Goal: Task Accomplishment & Management: Complete application form

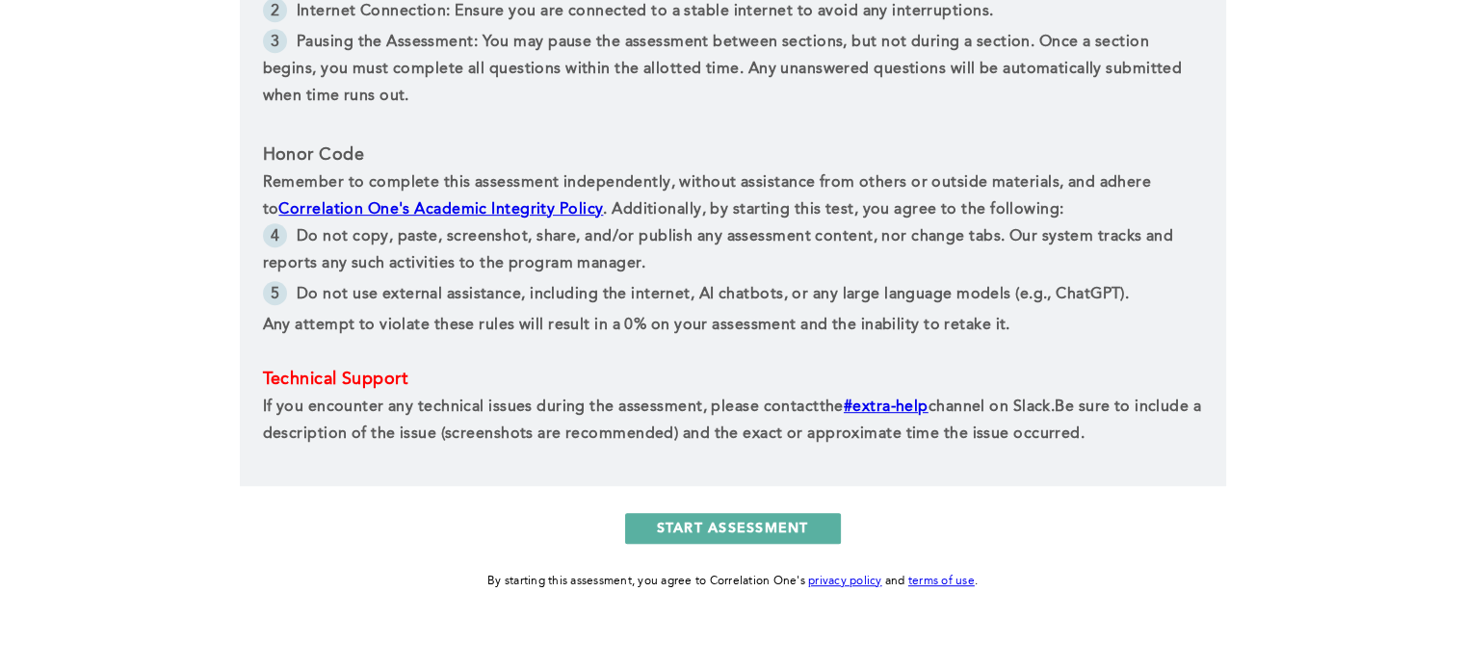
scroll to position [988, 0]
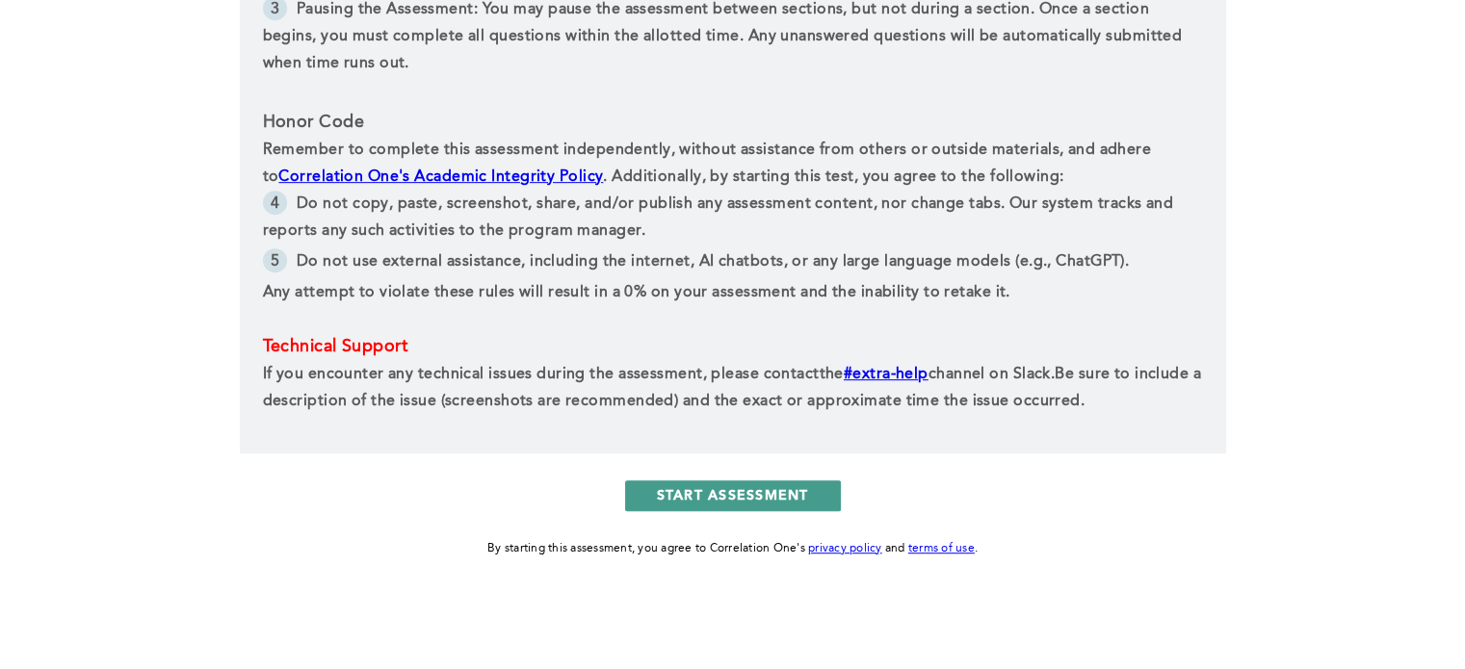
click at [715, 491] on button "START ASSESSMENT" at bounding box center [733, 495] width 216 height 31
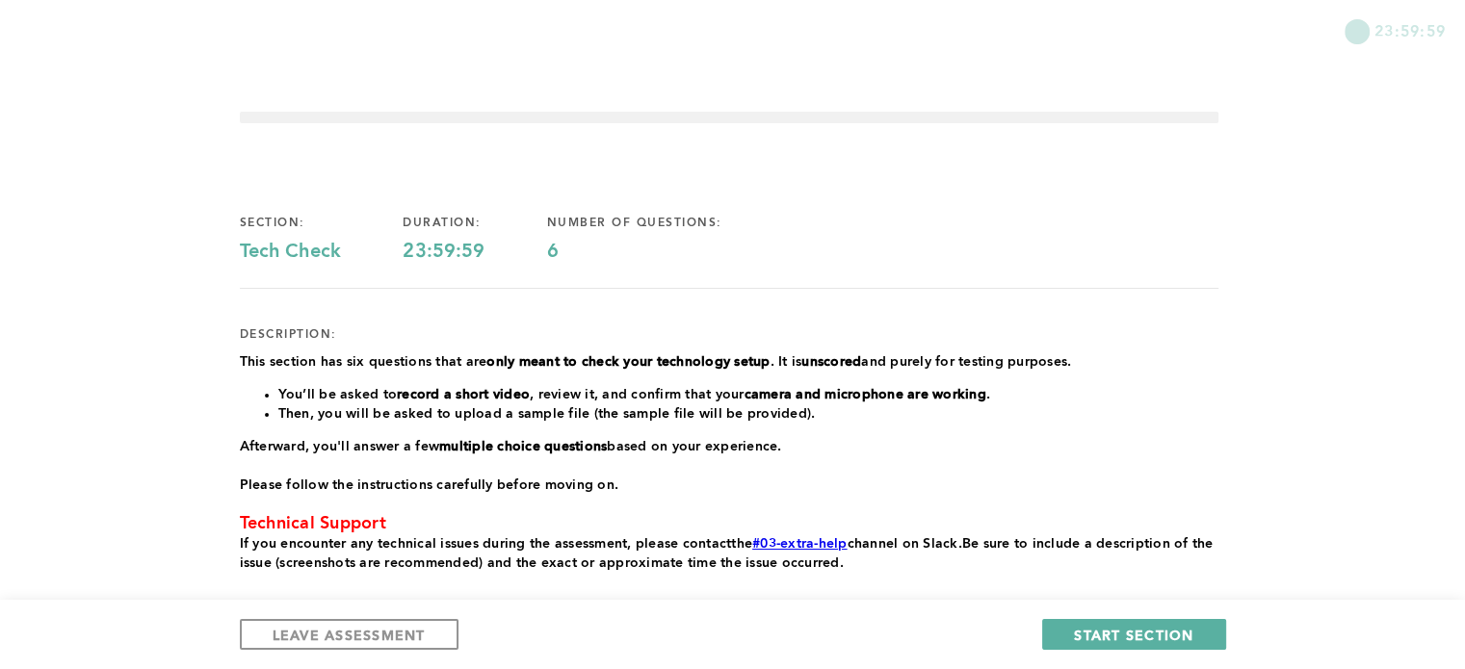
scroll to position [112, 0]
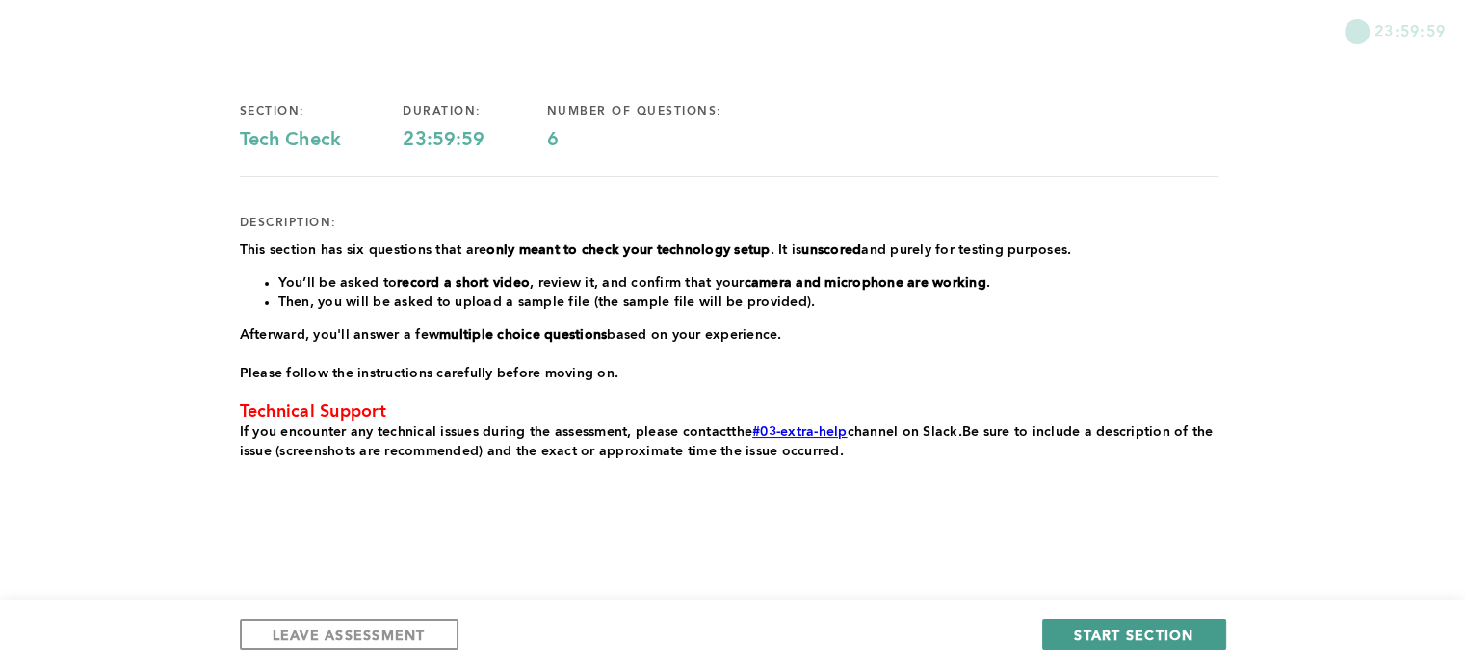
click at [1148, 642] on span "START SECTION" at bounding box center [1133, 635] width 119 height 18
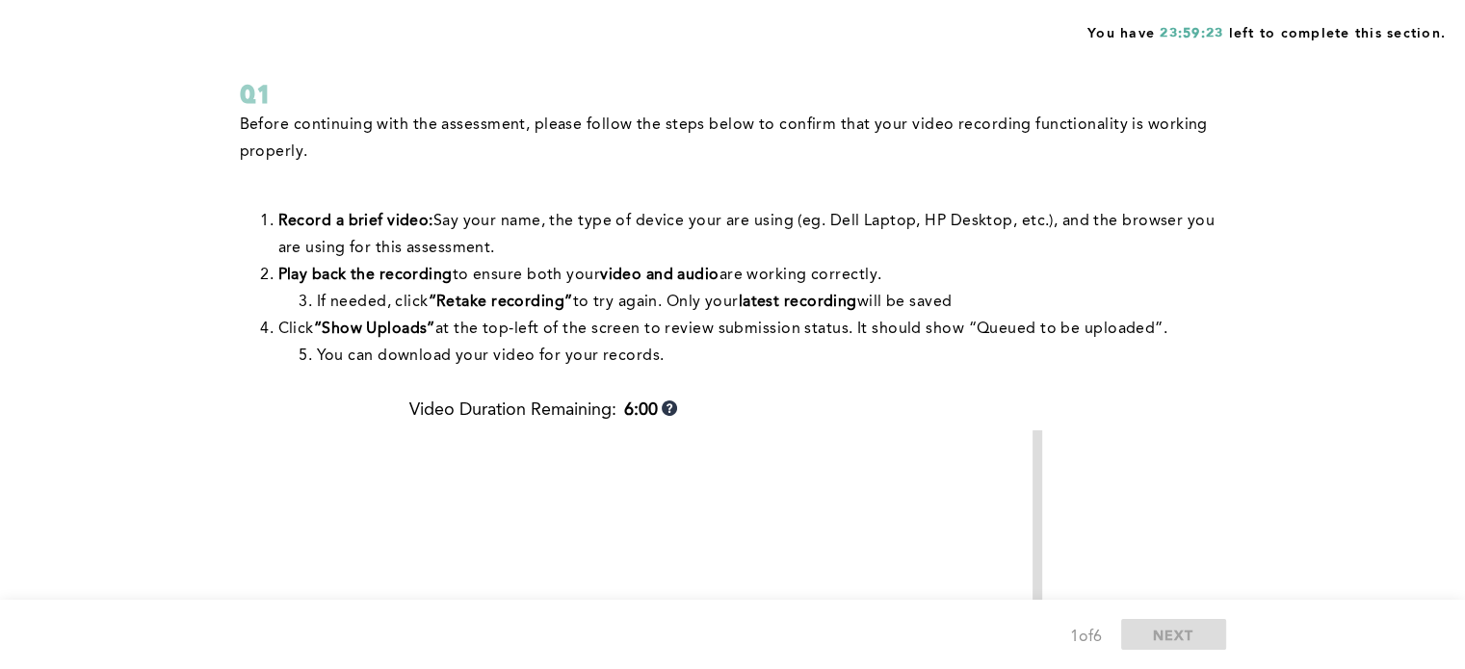
scroll to position [108, 0]
click at [1434, 269] on div "You have 23:59:17 left to complete this section. Q1 Before continuing with the …" at bounding box center [732, 529] width 1465 height 1275
click at [1268, 384] on div "You have 23:58:42 left to complete this section. Q1 Before continuing with the …" at bounding box center [732, 529] width 1465 height 1275
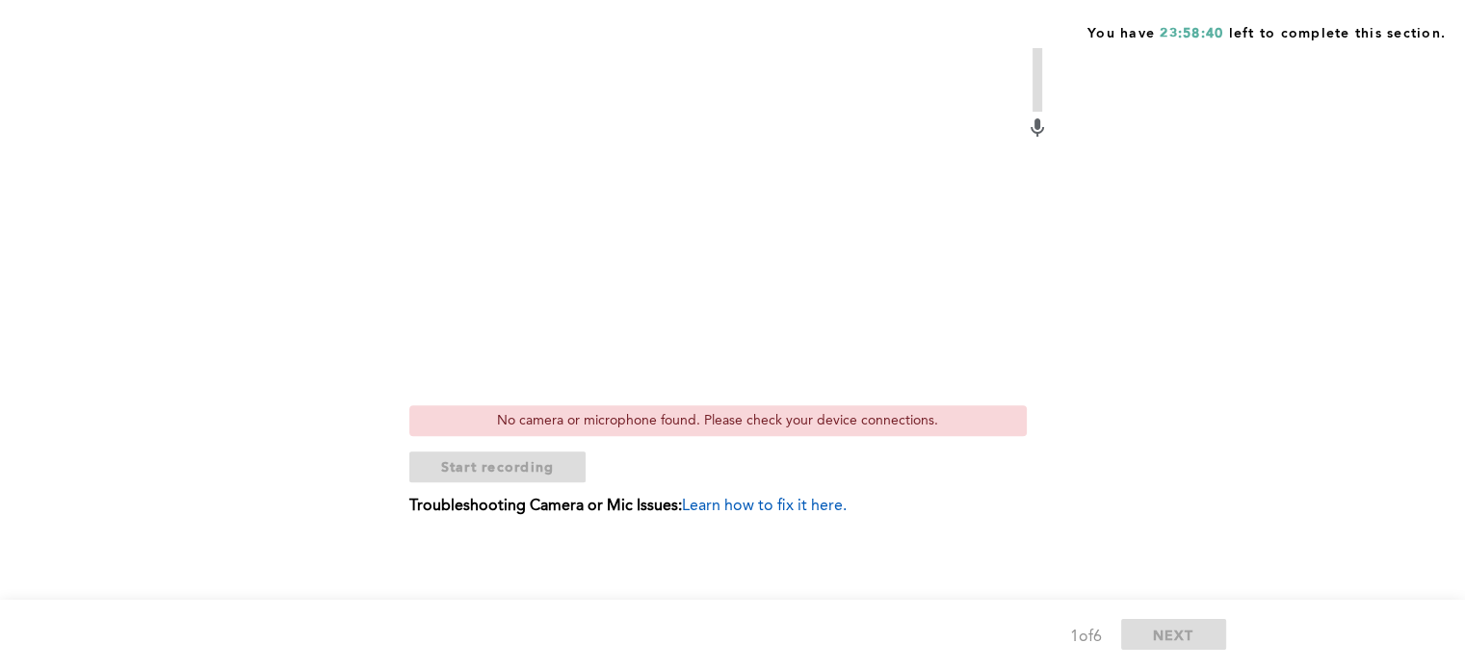
scroll to position [605, 0]
click at [711, 423] on div "No camera or microphone found. Please check your device connections." at bounding box center [717, 420] width 617 height 31
click at [779, 502] on span "Learn how to fix it here." at bounding box center [764, 506] width 165 height 15
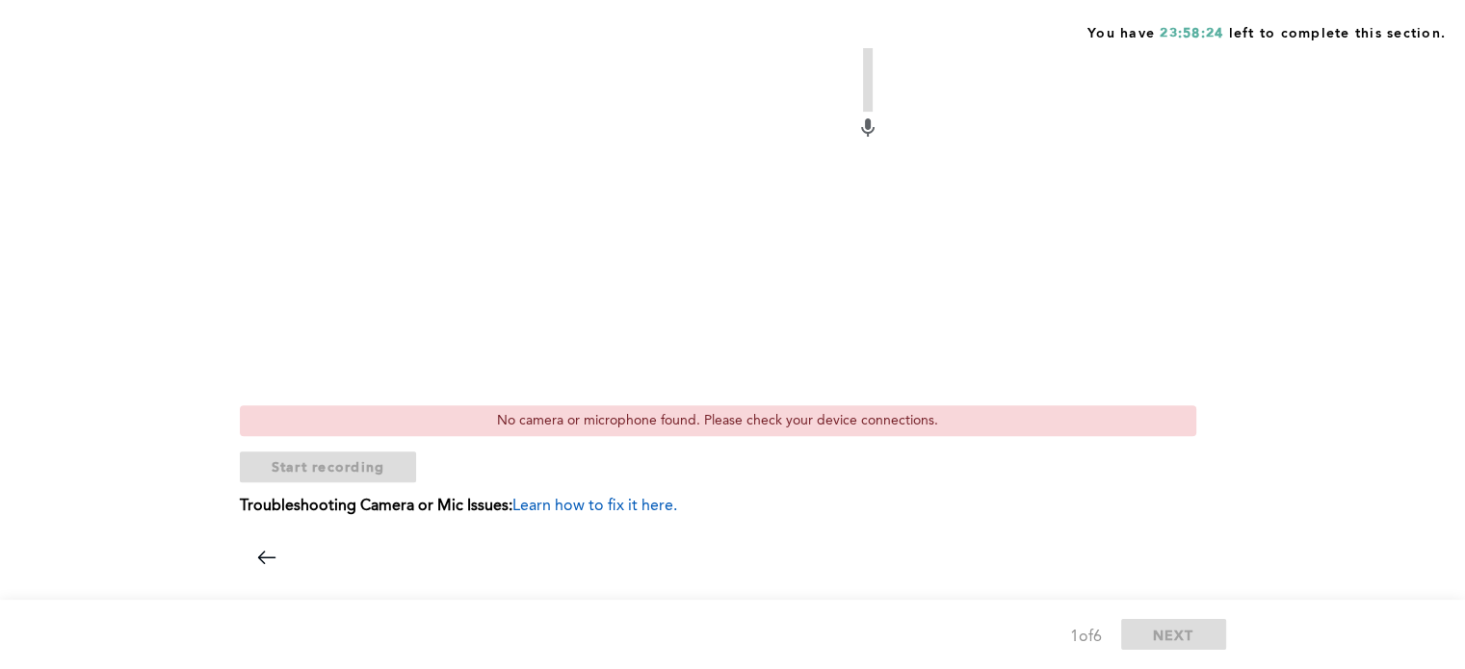
click at [481, 531] on div at bounding box center [729, 531] width 978 height 0
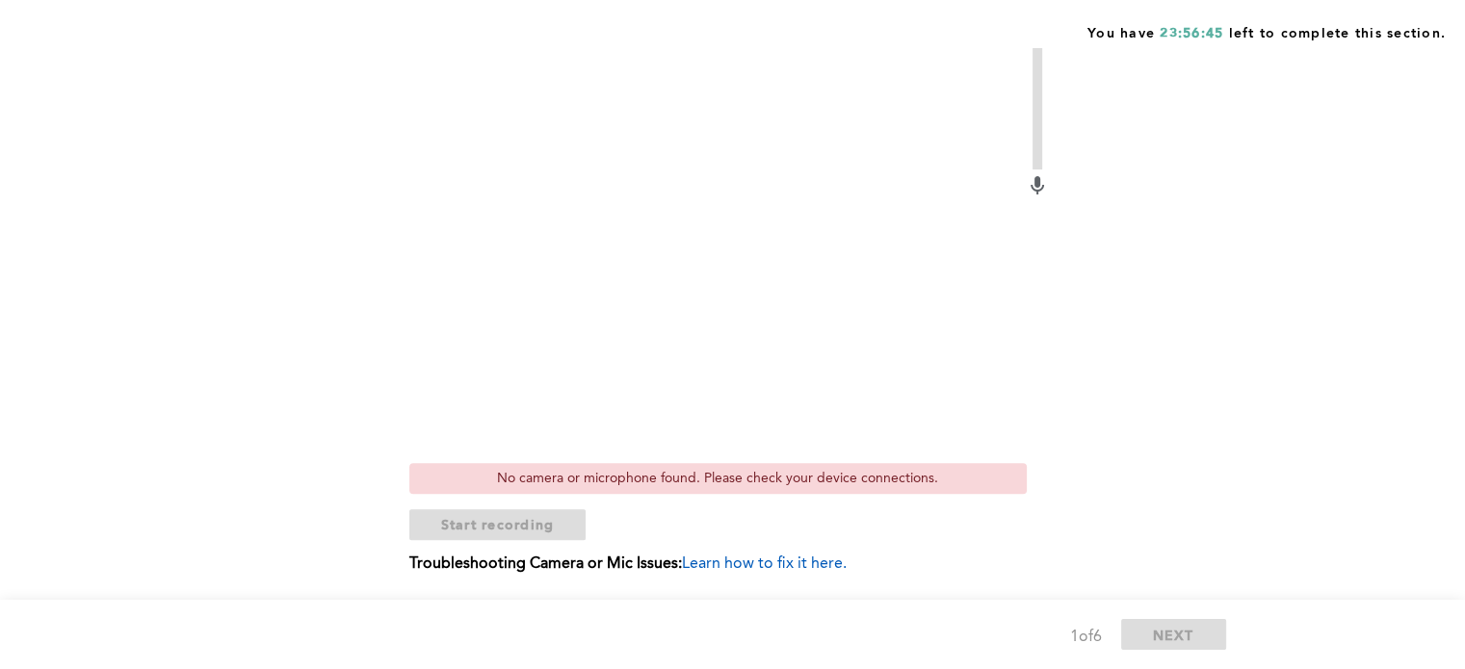
scroll to position [550, 0]
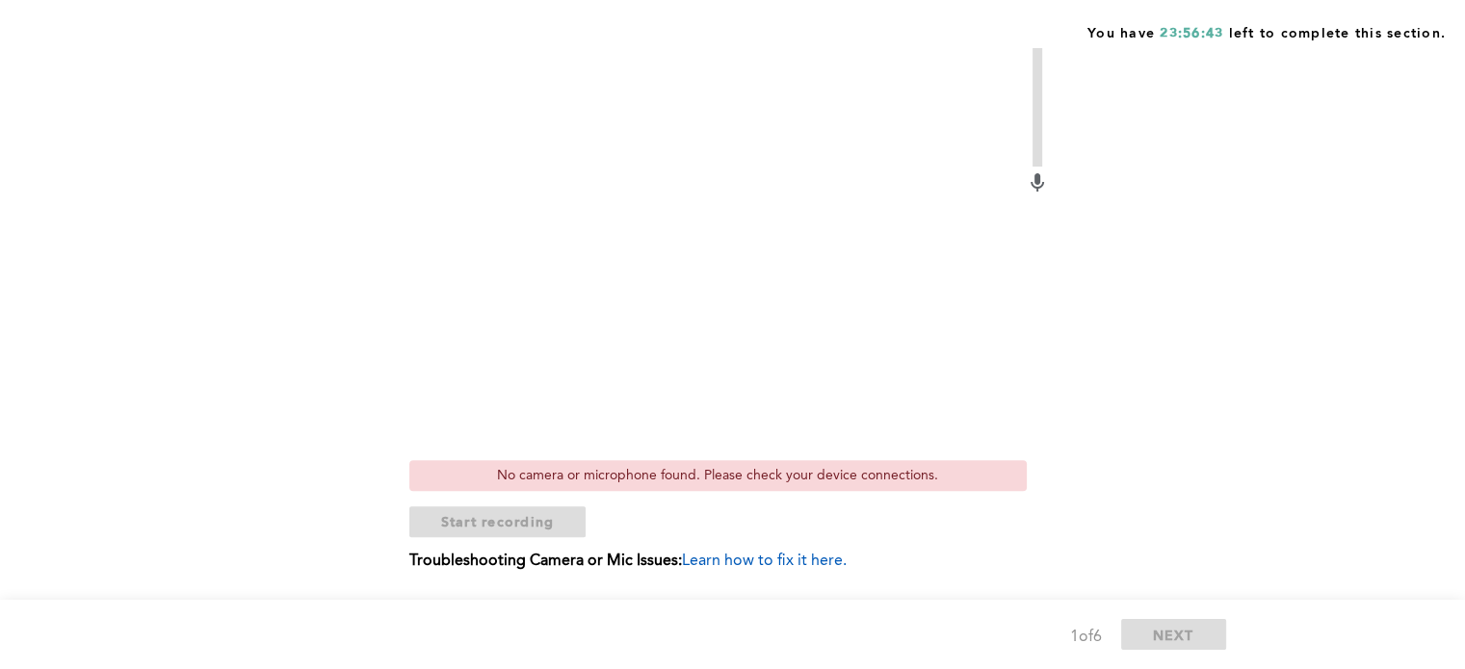
click at [1265, 411] on div "You have 23:56:43 left to complete this section. Q1 Before continuing with the …" at bounding box center [732, 87] width 1465 height 1275
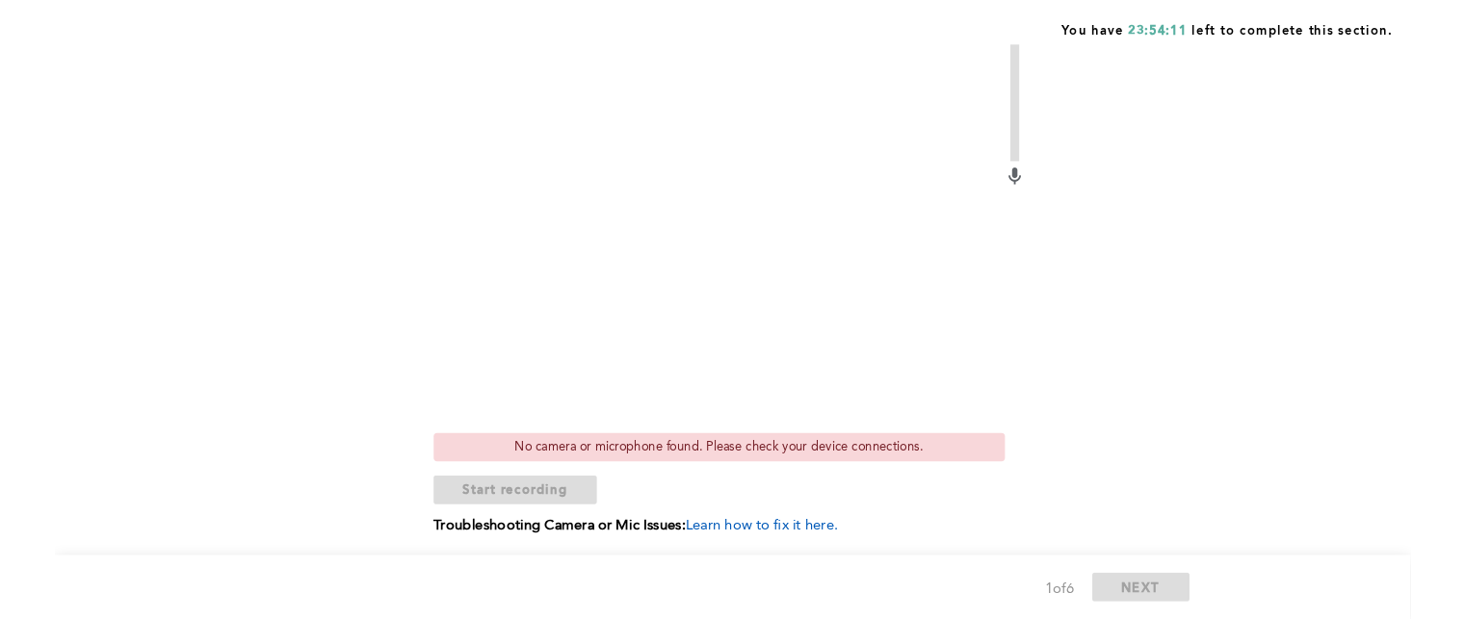
scroll to position [543, 0]
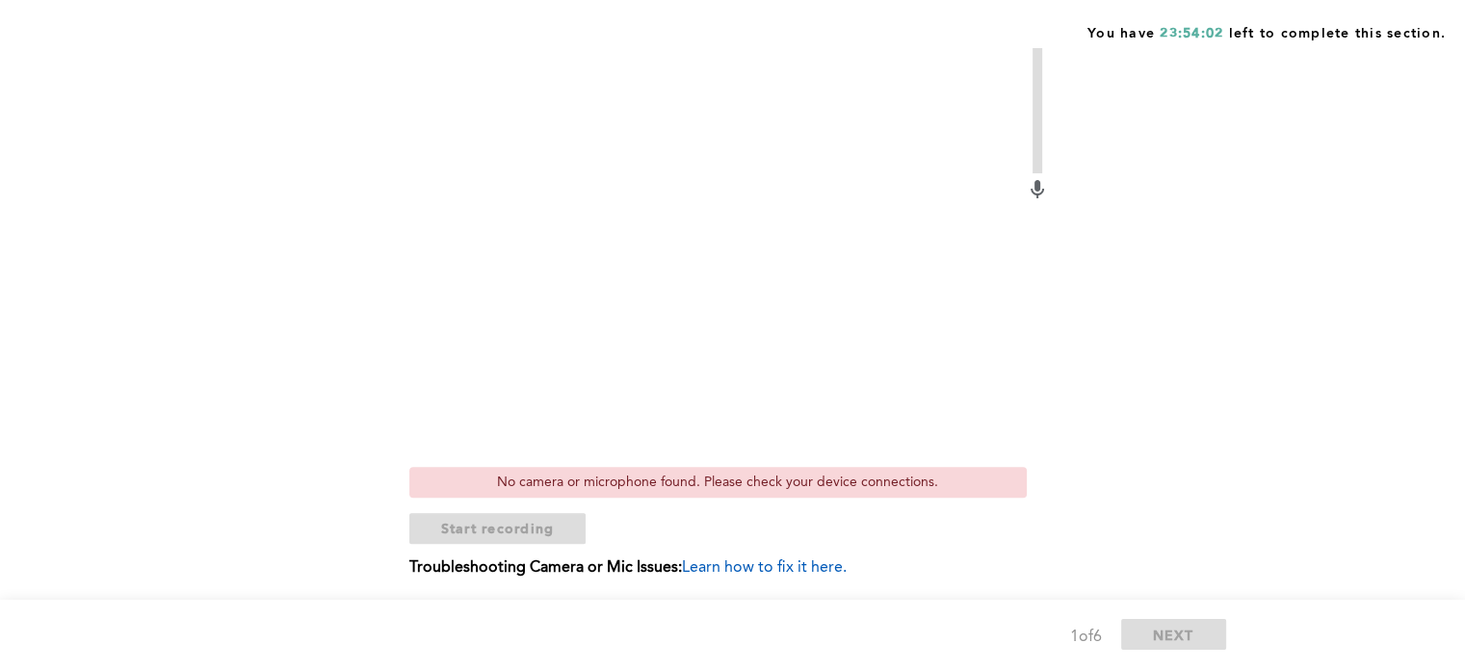
click at [556, 220] on video at bounding box center [717, 226] width 616 height 462
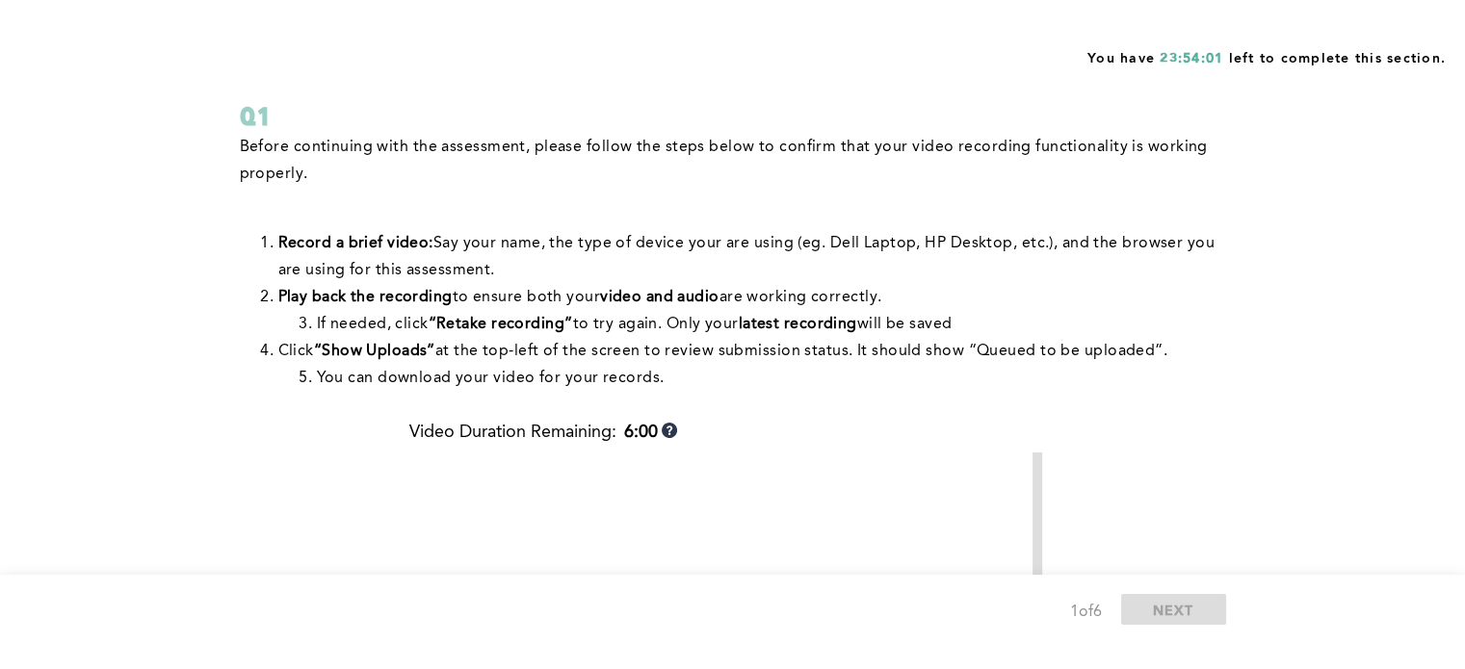
scroll to position [0, 0]
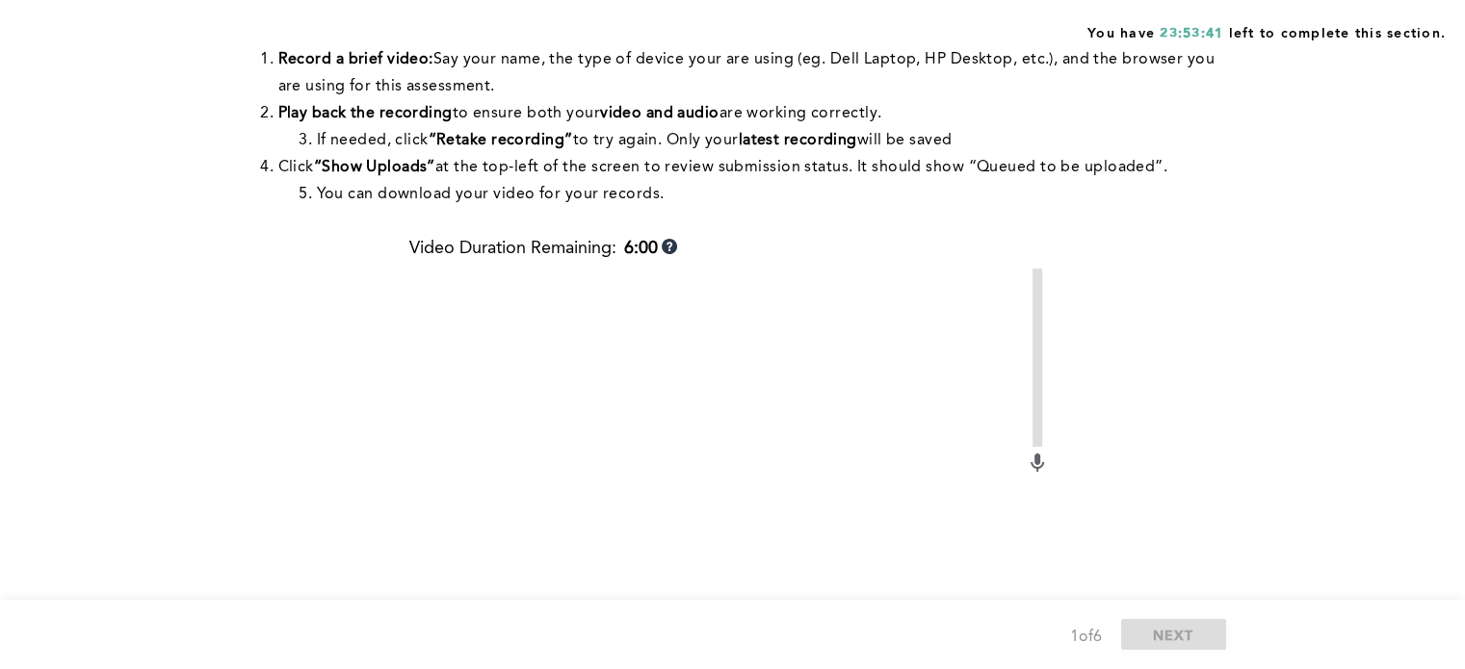
scroll to position [274, 0]
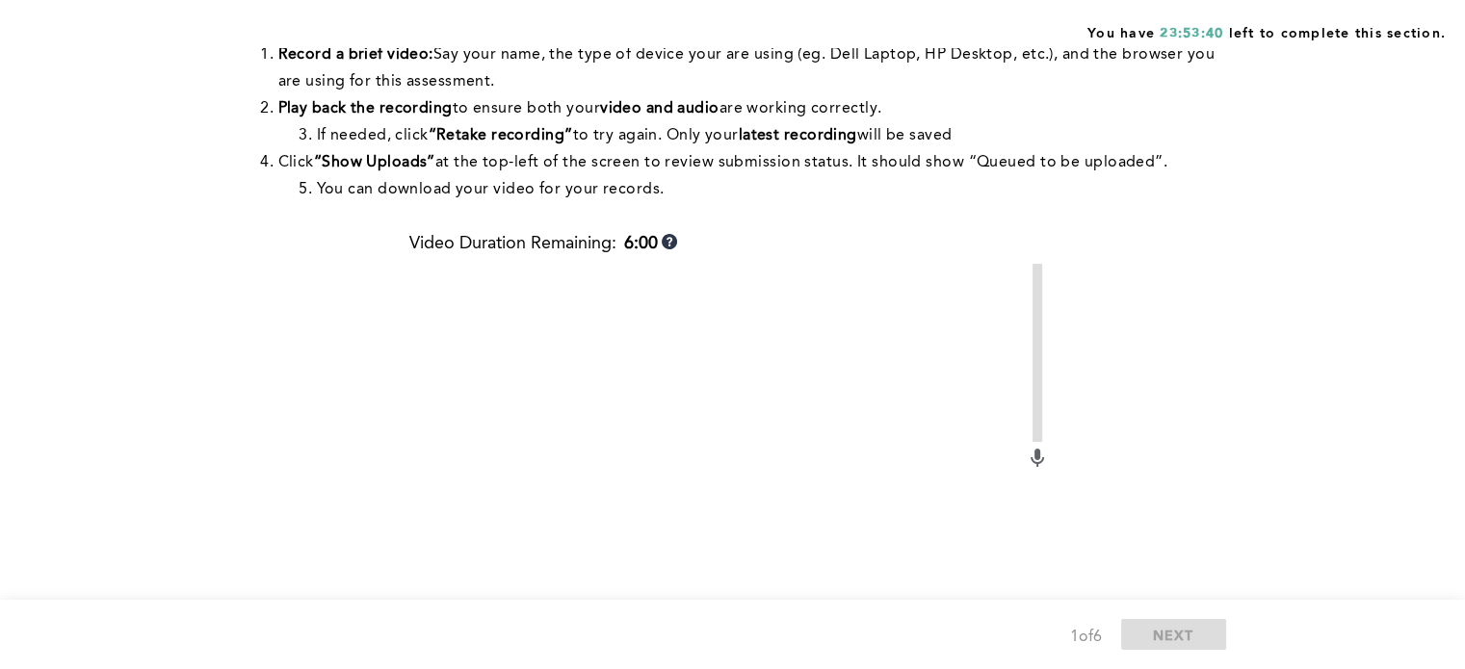
drag, startPoint x: 886, startPoint y: 281, endPoint x: 751, endPoint y: 350, distance: 151.1
click at [751, 350] on video at bounding box center [717, 495] width 616 height 462
click at [590, 359] on video at bounding box center [717, 495] width 616 height 462
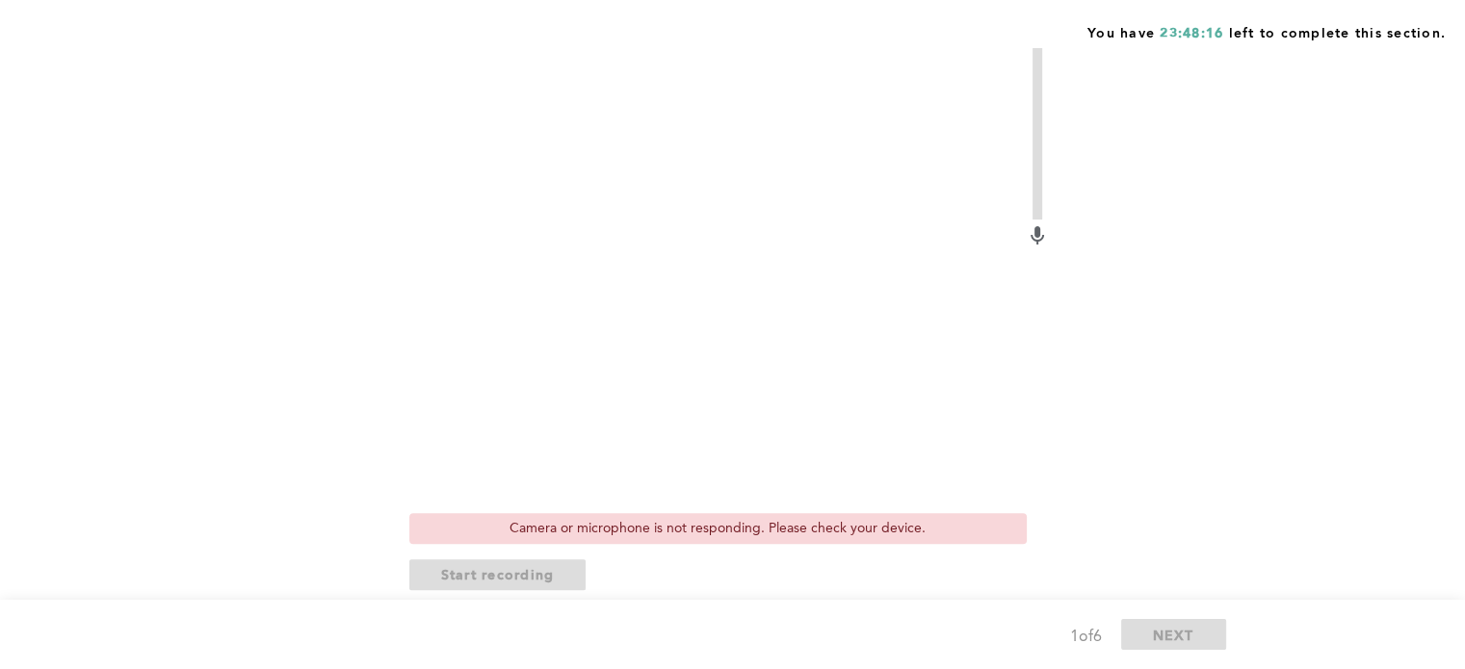
scroll to position [501, 0]
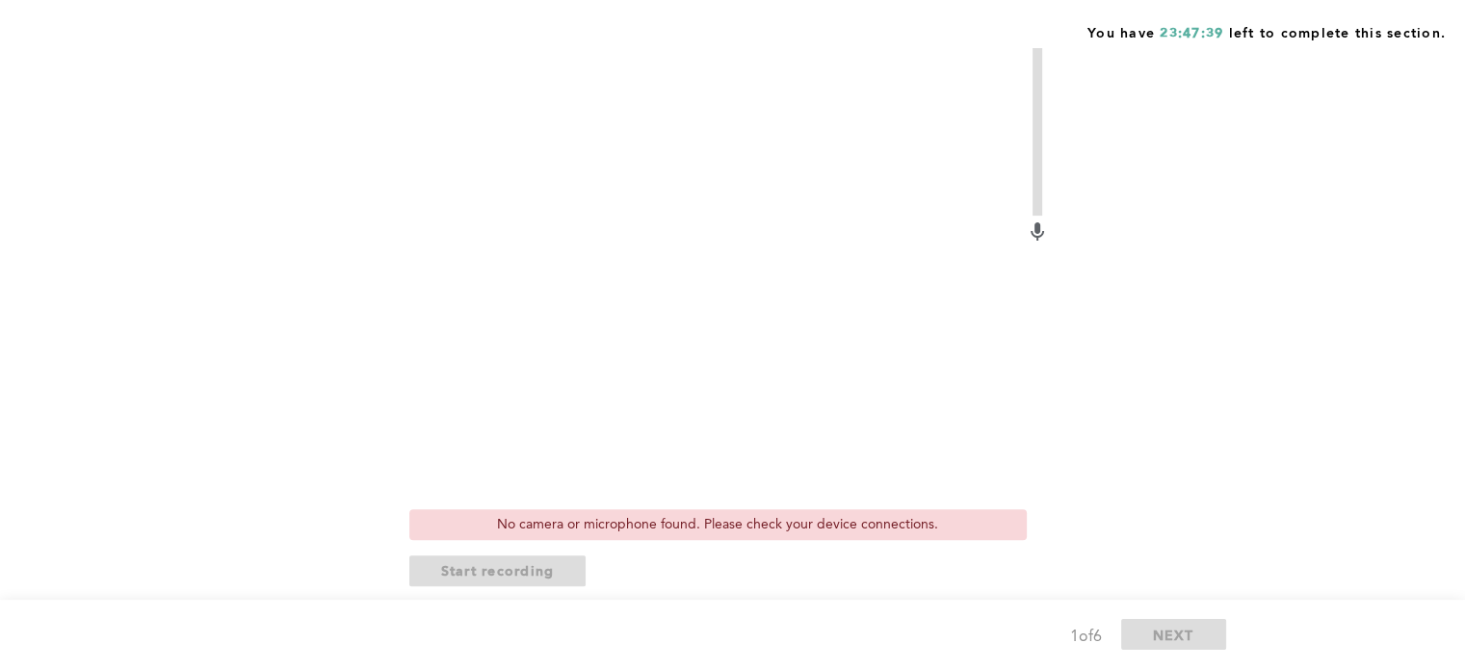
click at [213, 507] on div "You have 23:47:39 left to complete this section. Q1 Before continuing with the …" at bounding box center [732, 136] width 1465 height 1275
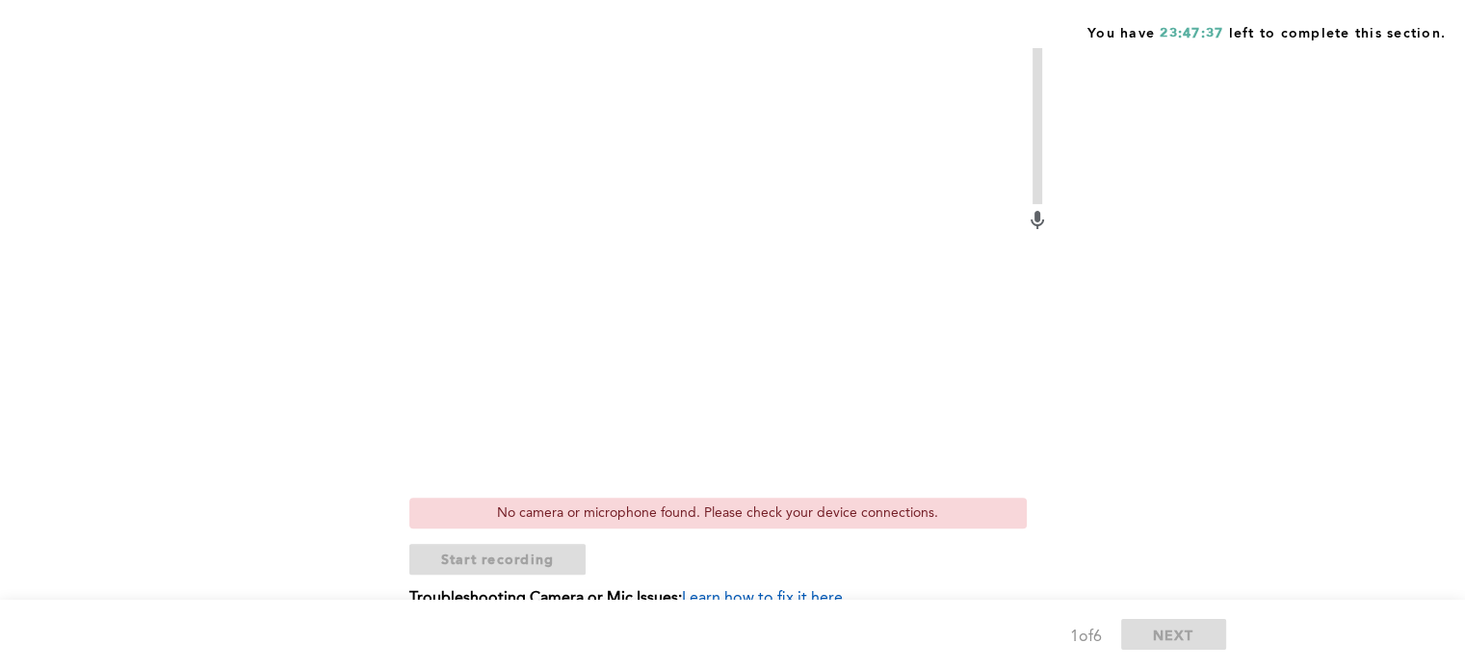
scroll to position [508, 0]
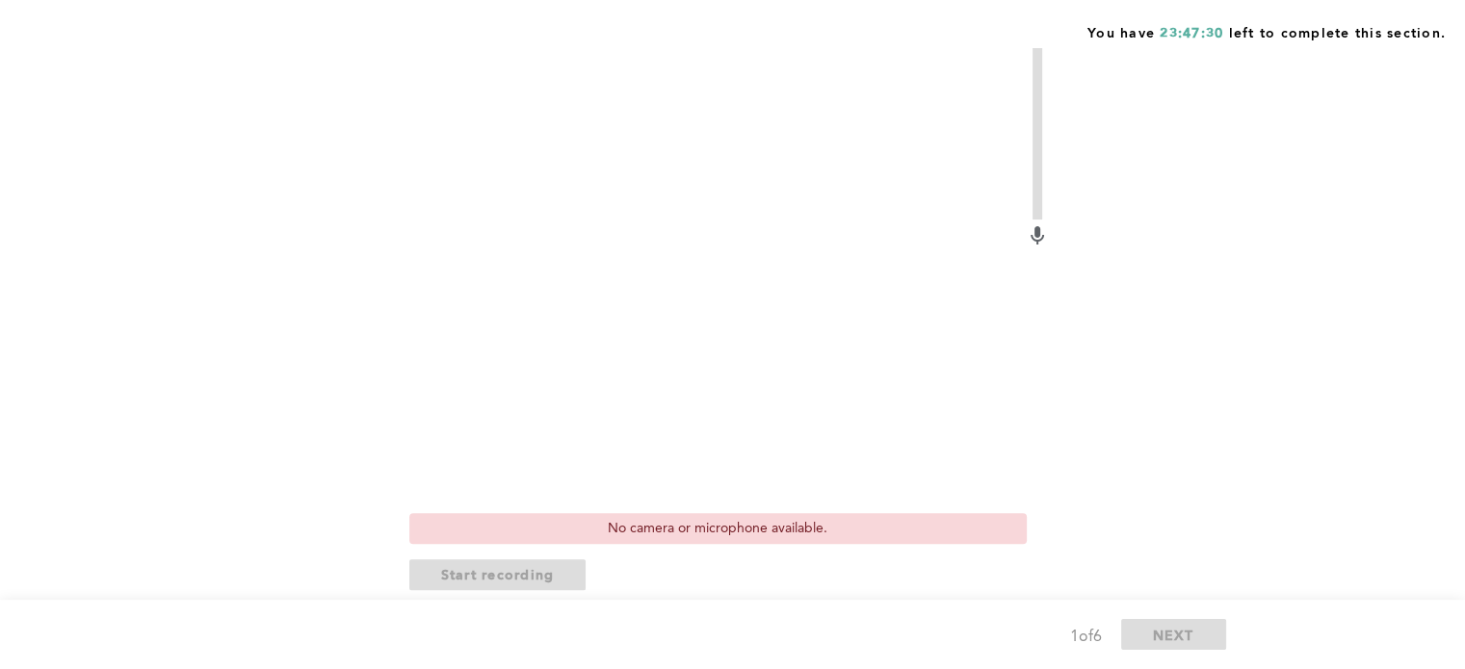
scroll to position [539, 0]
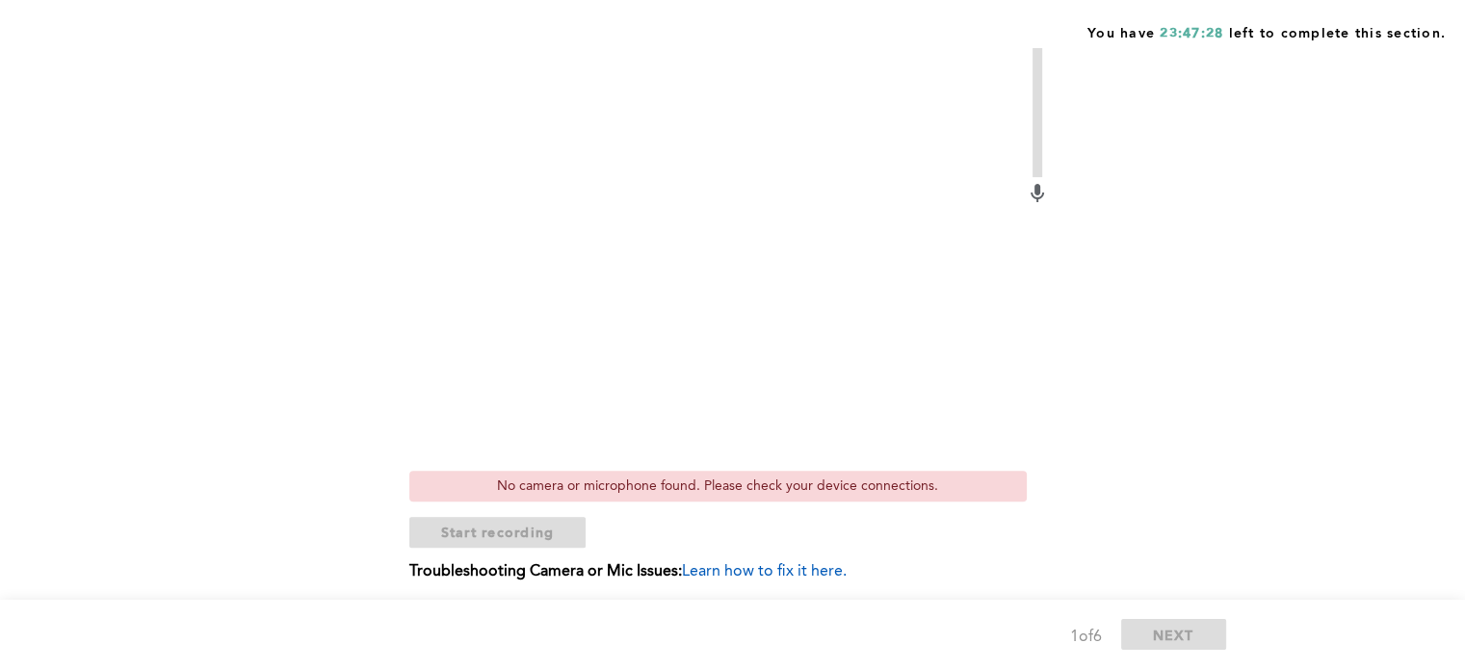
click at [240, 337] on div "Before continuing with the assessment, please follow the steps below to confirm…" at bounding box center [729, 144] width 978 height 929
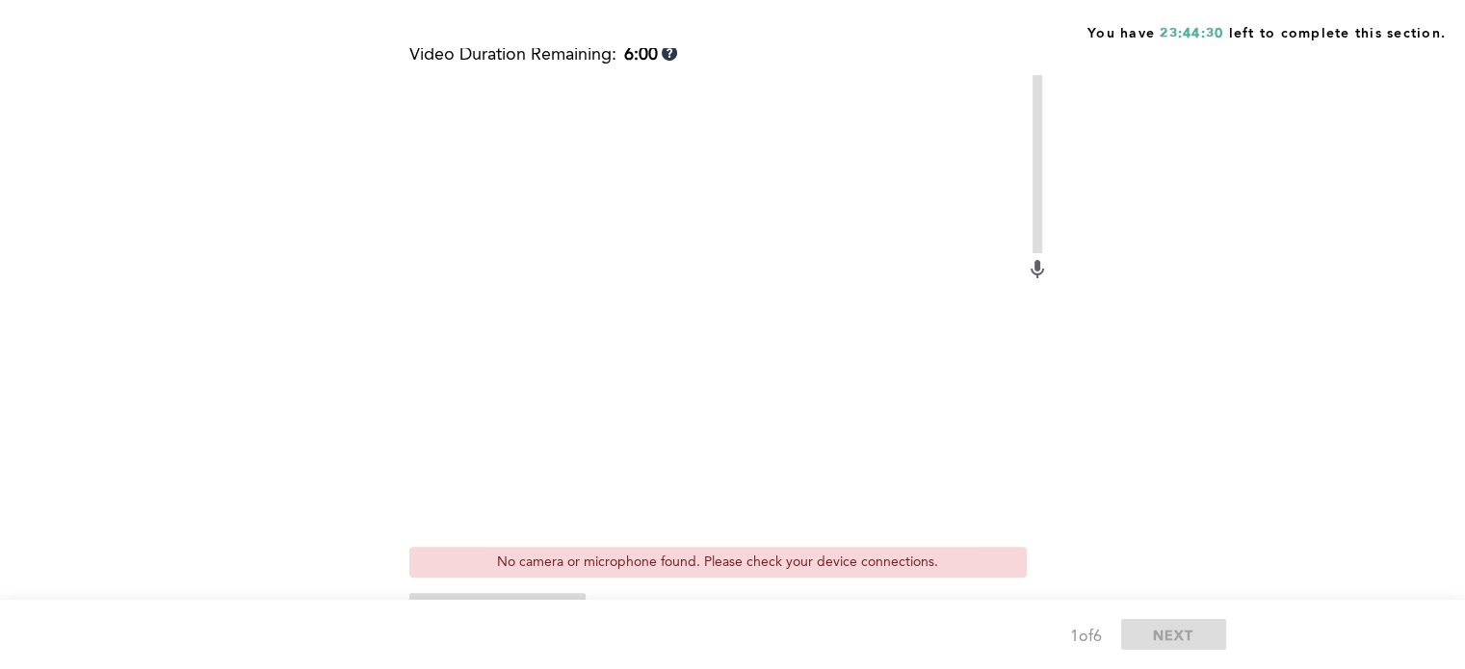
scroll to position [465, 0]
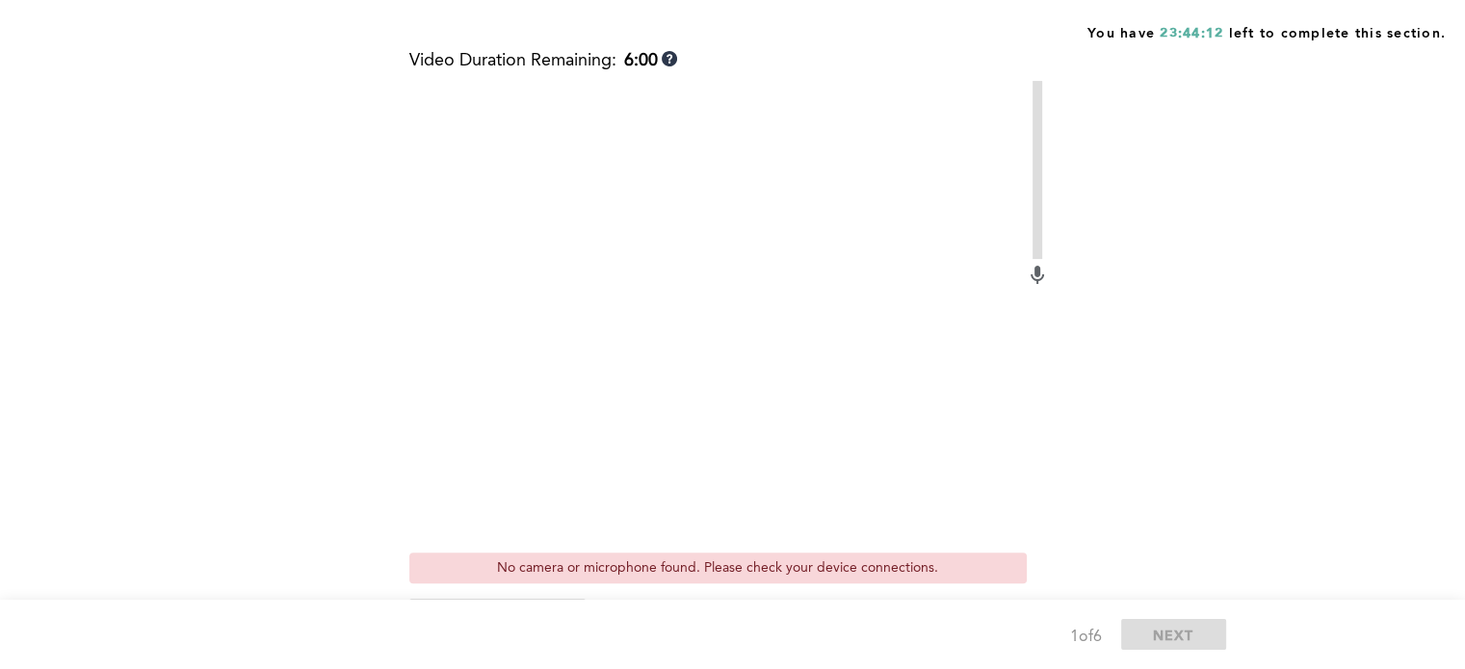
scroll to position [456, 0]
click at [443, 396] on video at bounding box center [717, 313] width 616 height 462
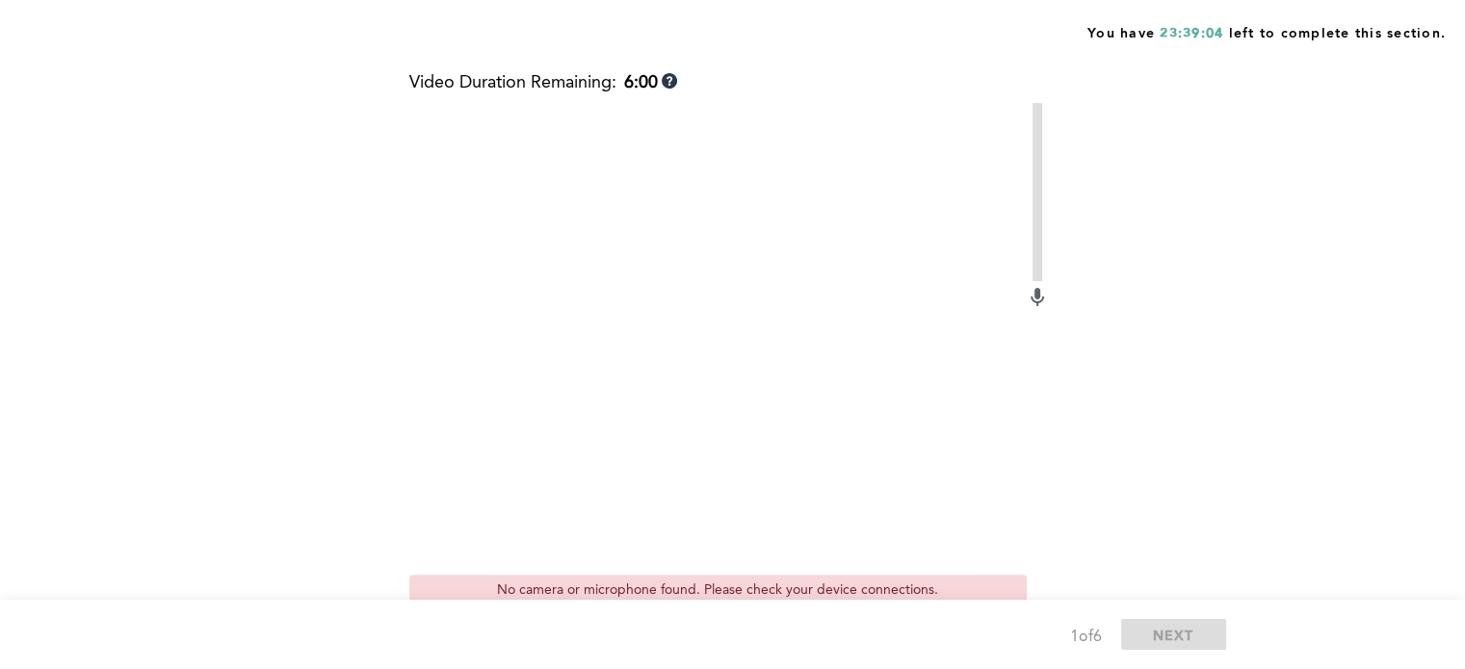
scroll to position [434, 0]
